Goal: Task Accomplishment & Management: Manage account settings

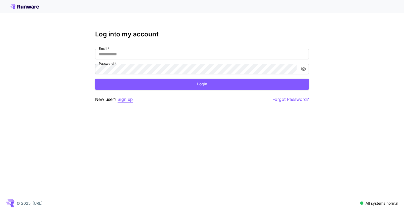
click at [127, 99] on p "Sign up" at bounding box center [125, 99] width 15 height 7
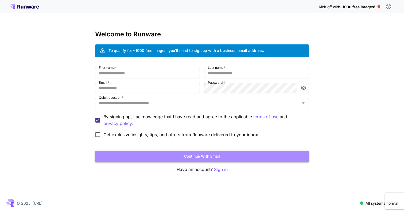
click at [206, 157] on button "Continue with email" at bounding box center [202, 156] width 214 height 11
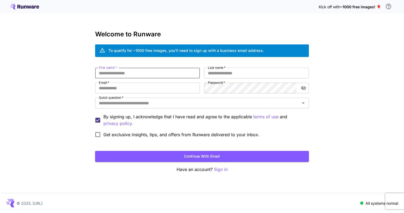
click at [141, 75] on input "First name   *" at bounding box center [147, 73] width 105 height 11
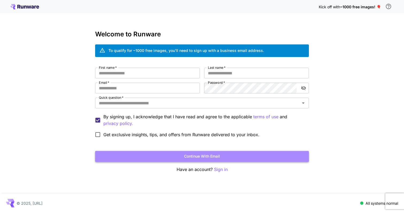
click at [205, 156] on button "Continue with email" at bounding box center [202, 156] width 214 height 11
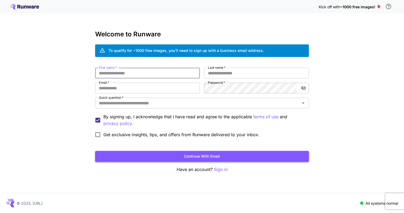
click at [205, 156] on button "Continue with email" at bounding box center [202, 156] width 214 height 11
click at [147, 73] on input "First name   *" at bounding box center [147, 73] width 105 height 11
type input "*****"
click at [189, 156] on button "Continue with email" at bounding box center [202, 156] width 214 height 11
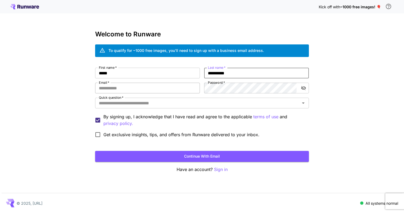
type input "**********"
click at [151, 86] on input "Email   *" at bounding box center [147, 88] width 105 height 11
type input "*"
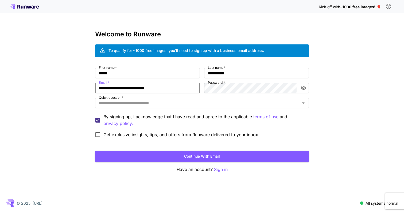
type input "**********"
click at [319, 124] on div "**********" at bounding box center [202, 106] width 404 height 213
click at [301, 100] on icon "Open" at bounding box center [303, 103] width 6 height 6
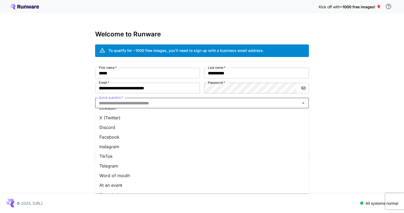
scroll to position [63, 0]
click at [125, 176] on li "Team invite" at bounding box center [202, 177] width 214 height 10
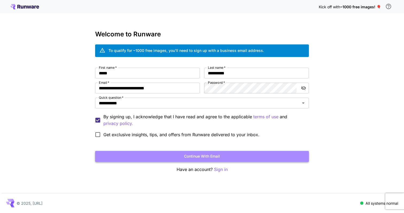
click at [197, 155] on button "Continue with email" at bounding box center [202, 156] width 214 height 11
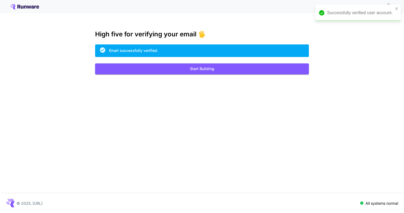
click at [395, 60] on div "Kick off with ~1000 free images! 🎈 High five for verifying your email 🖐️ Email …" at bounding box center [202, 106] width 404 height 213
click at [397, 9] on icon "close" at bounding box center [397, 8] width 4 height 4
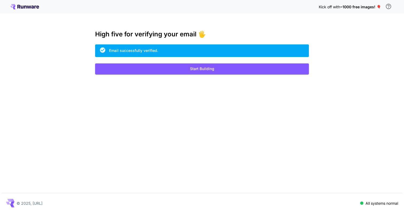
click at [370, 9] on span "~1000 free images! 🎈" at bounding box center [360, 7] width 41 height 5
click at [389, 7] on icon "\a In order to qualify for free credit, you need to sign up with a business ema…" at bounding box center [389, 6] width 6 height 6
click at [354, 76] on div "Kick off with ~1000 free images! 🎈 High five for verifying your email 🖐️ Email …" at bounding box center [202, 106] width 404 height 213
click at [209, 69] on button "Start Building" at bounding box center [202, 68] width 214 height 11
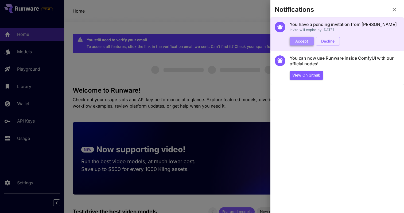
click at [303, 41] on button "Accept" at bounding box center [302, 41] width 24 height 9
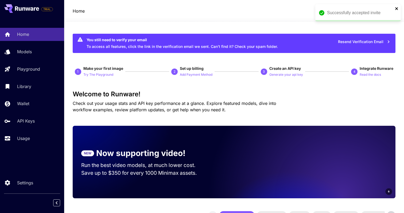
click at [396, 7] on icon "close" at bounding box center [397, 8] width 4 height 4
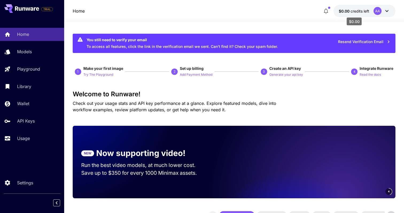
click at [353, 12] on span "credits left" at bounding box center [360, 11] width 19 height 5
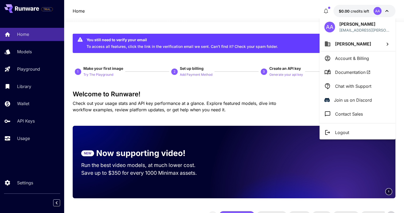
click at [390, 42] on icon at bounding box center [388, 44] width 6 height 6
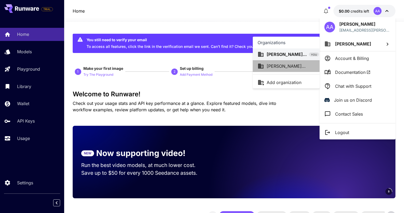
click at [309, 68] on div "[PERSON_NAME]..." at bounding box center [286, 66] width 57 height 6
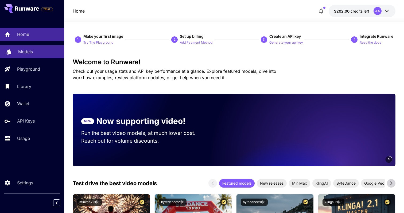
click at [29, 50] on p "Models" at bounding box center [25, 51] width 15 height 6
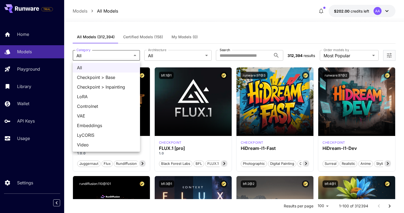
click at [178, 56] on div at bounding box center [202, 106] width 404 height 213
